Goal: Task Accomplishment & Management: Use online tool/utility

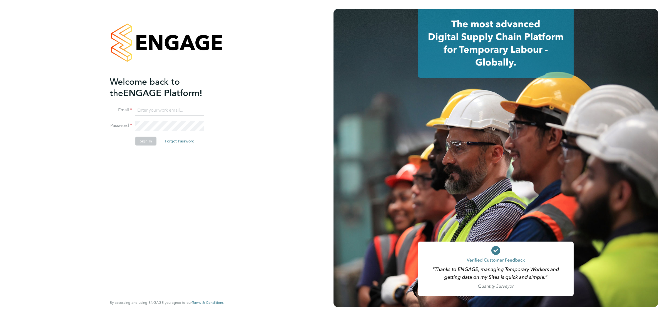
type input "[EMAIL_ADDRESS][DOMAIN_NAME]"
click at [149, 141] on button "Sign In" at bounding box center [145, 141] width 21 height 9
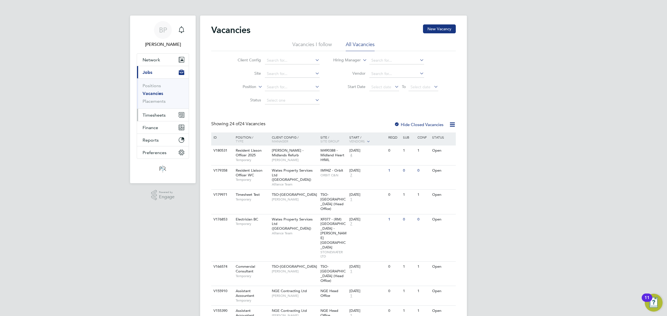
click at [156, 116] on span "Timesheets" at bounding box center [153, 114] width 23 height 5
click at [157, 98] on link "Timesheets" at bounding box center [153, 98] width 23 height 5
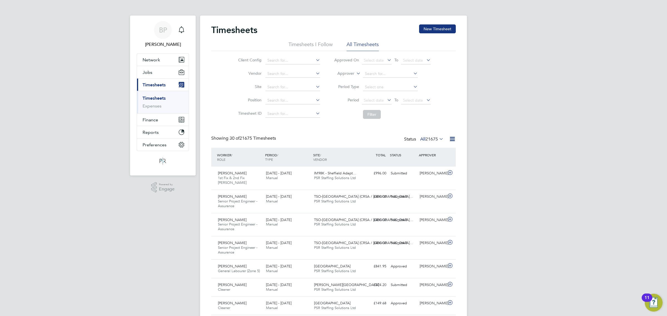
click at [451, 139] on icon at bounding box center [452, 139] width 7 height 7
click at [413, 151] on li "Export Timesheets" at bounding box center [418, 153] width 74 height 8
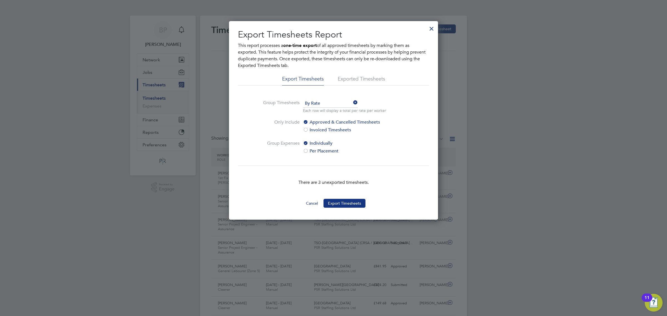
click at [432, 28] on div at bounding box center [431, 27] width 10 height 10
